Goal: Complete application form

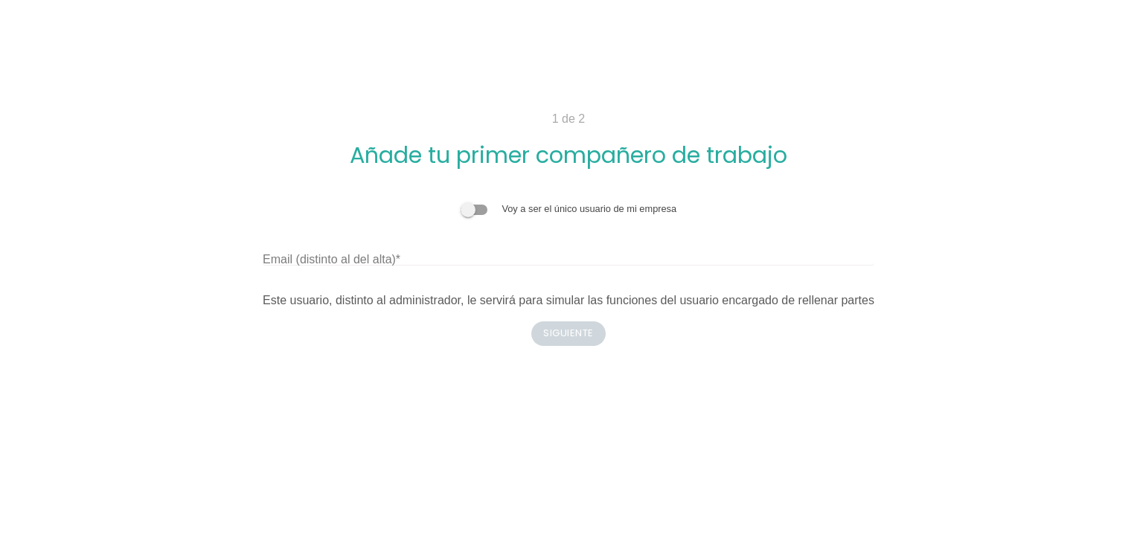
click at [479, 213] on span at bounding box center [474, 210] width 27 height 10
click at [461, 202] on input "checkbox" at bounding box center [461, 202] width 0 height 0
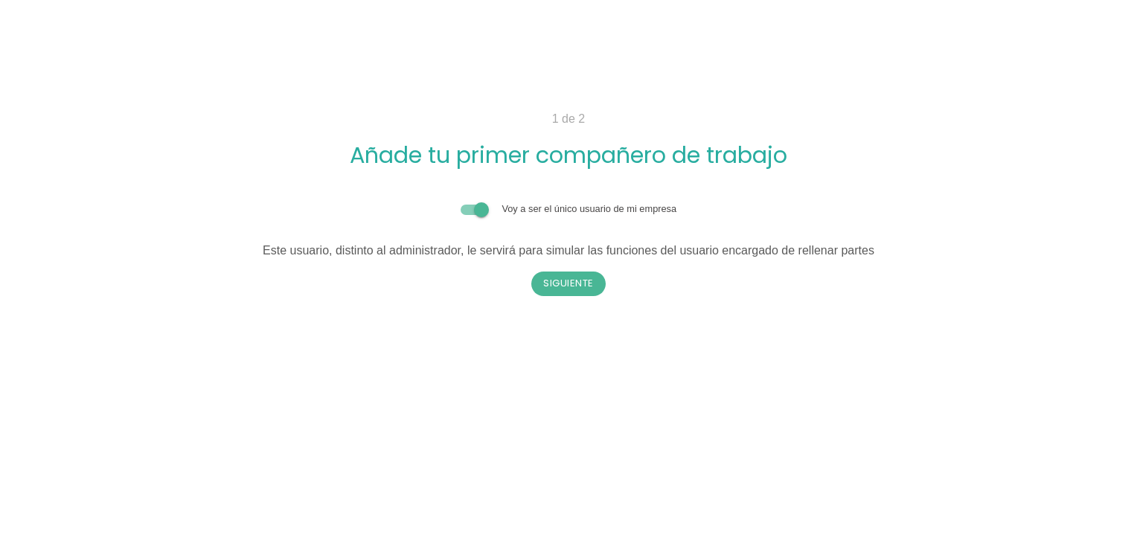
click at [467, 210] on span at bounding box center [474, 210] width 27 height 10
click at [461, 202] on input "checkbox" at bounding box center [461, 202] width 0 height 0
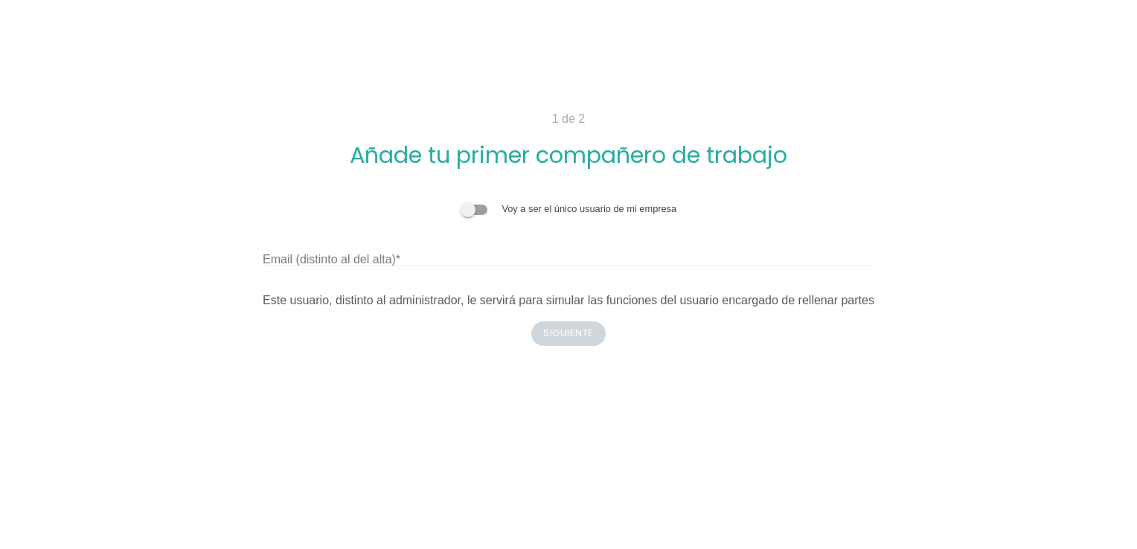
click at [385, 261] on label "Email (distinto al del alta)" at bounding box center [332, 260] width 138 height 18
click at [385, 261] on input "Email (distinto al del alta)" at bounding box center [569, 254] width 612 height 24
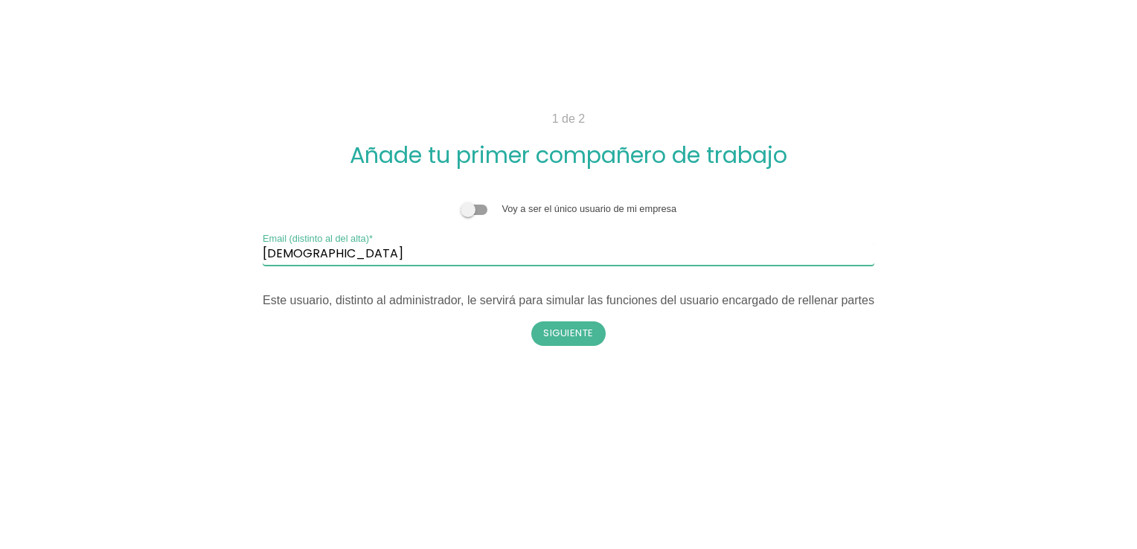
type input "[EMAIL_ADDRESS][DOMAIN_NAME]"
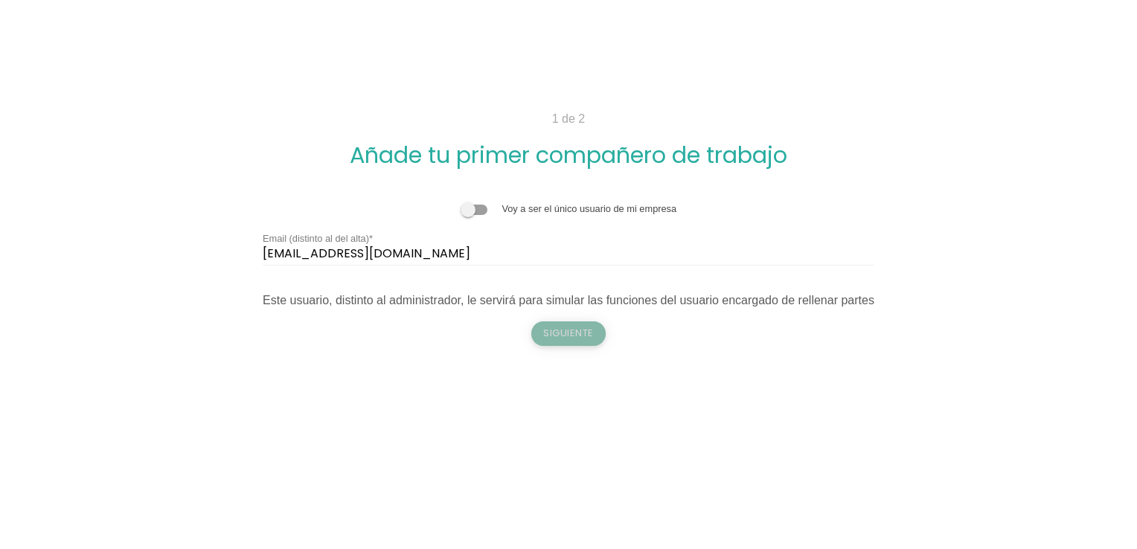
click at [557, 331] on button "Siguiente" at bounding box center [568, 333] width 74 height 24
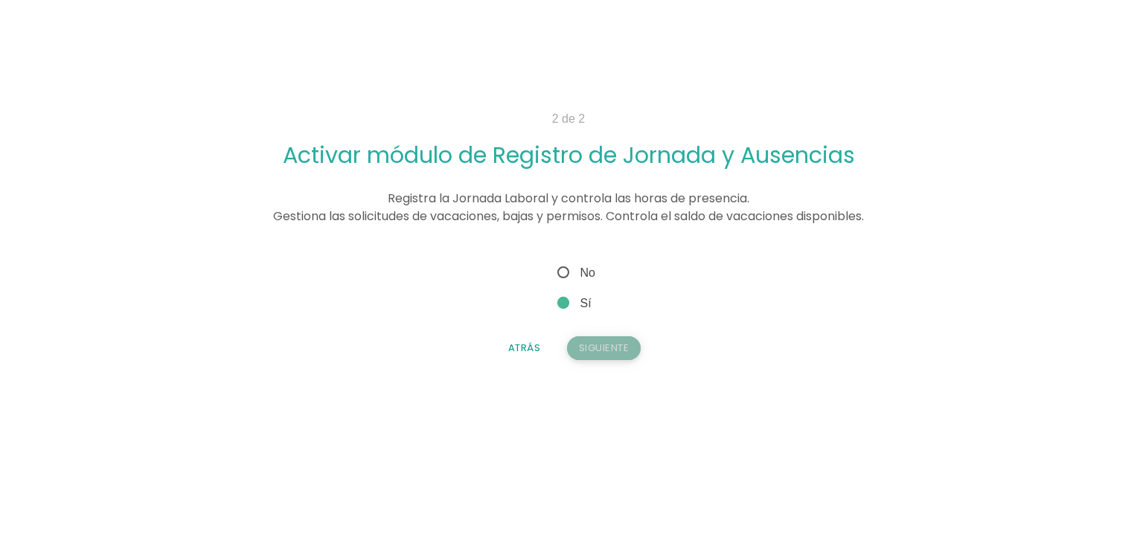
click at [589, 345] on button "Siguiente" at bounding box center [604, 348] width 74 height 24
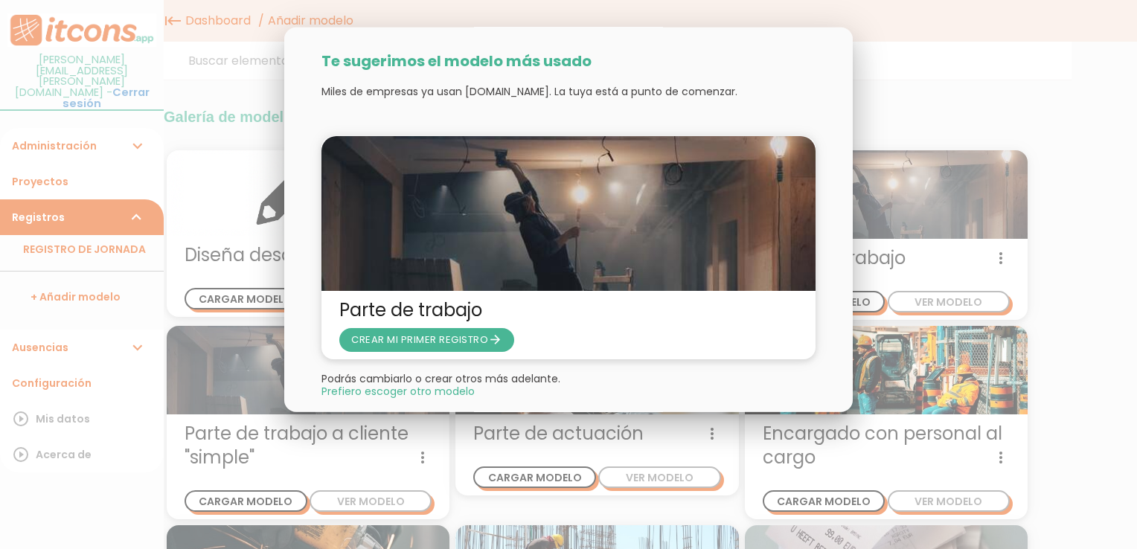
scroll to position [23, 0]
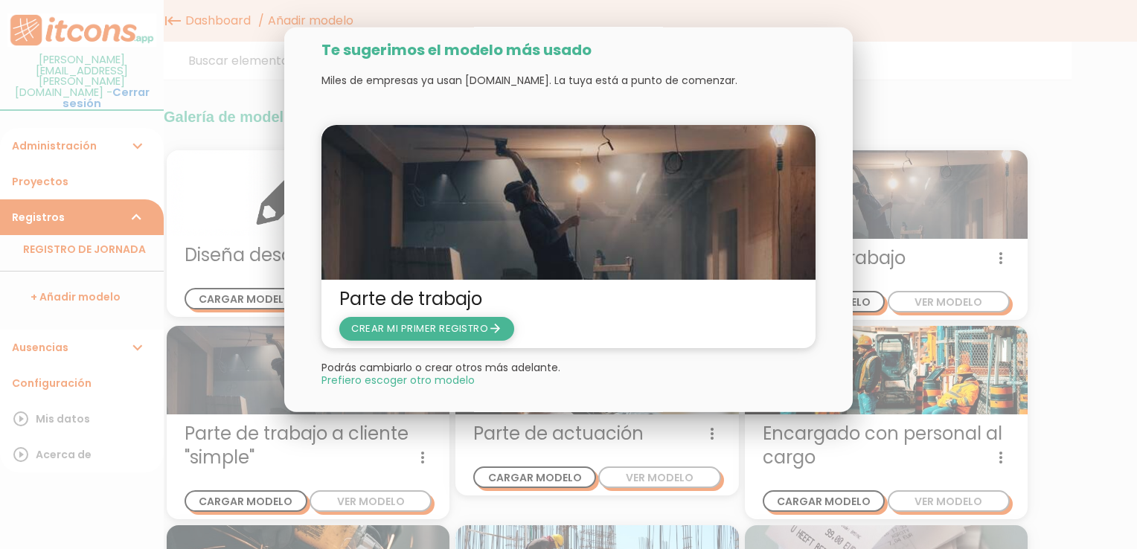
click at [444, 330] on span "CREAR MI PRIMER REGISTRO arrow_forward" at bounding box center [426, 328] width 151 height 14
